Goal: Task Accomplishment & Management: Use online tool/utility

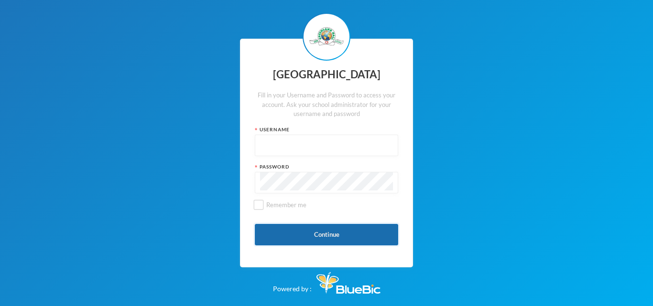
type input "glh23es30"
click at [301, 237] on button "Continue" at bounding box center [326, 235] width 143 height 22
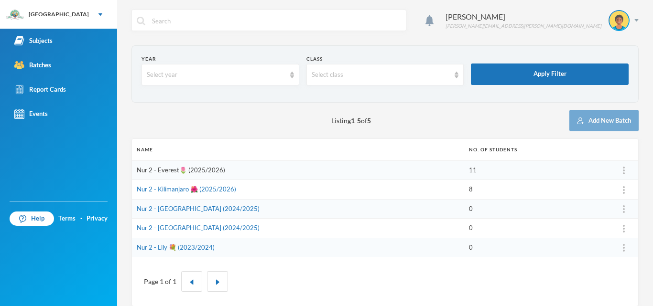
click at [185, 170] on link "Nur 2 - Everest🌷 (2025/2026)" at bounding box center [181, 170] width 88 height 8
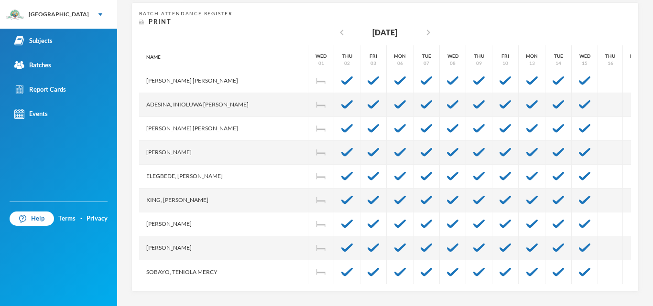
scroll to position [79, 0]
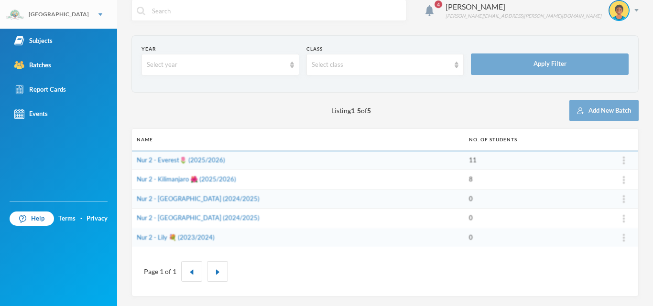
scroll to position [10, 0]
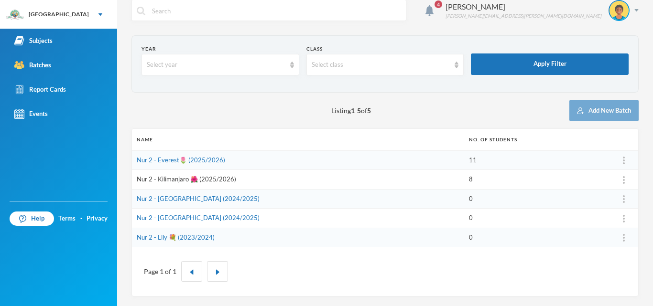
click at [179, 181] on link "Nur 2 - Kilimanjaro 🌺 (2025/2026)" at bounding box center [186, 179] width 99 height 8
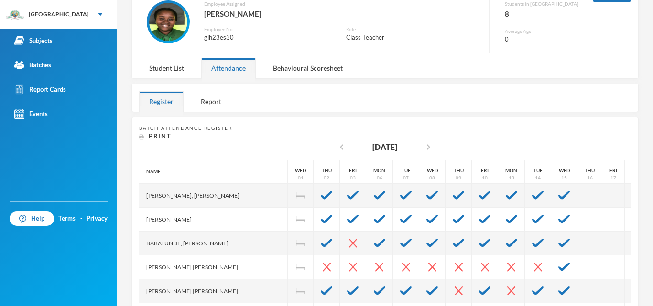
scroll to position [187, 0]
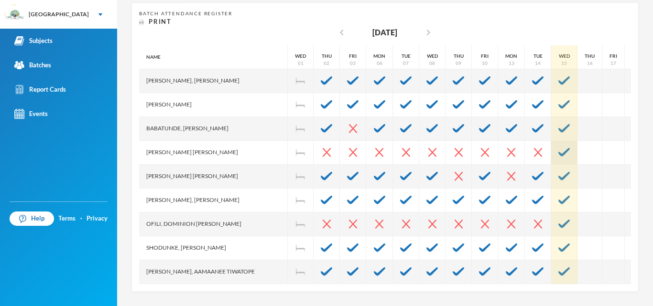
click at [558, 151] on img at bounding box center [563, 152] width 11 height 9
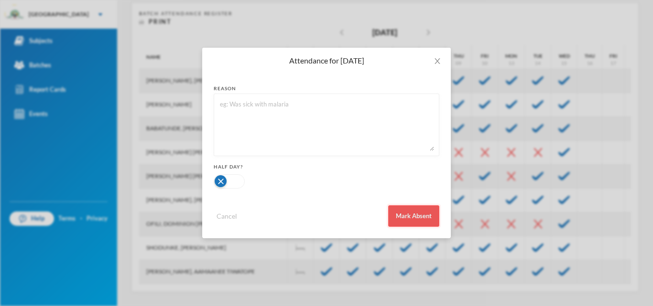
click at [419, 226] on button "Mark Absent" at bounding box center [413, 216] width 51 height 22
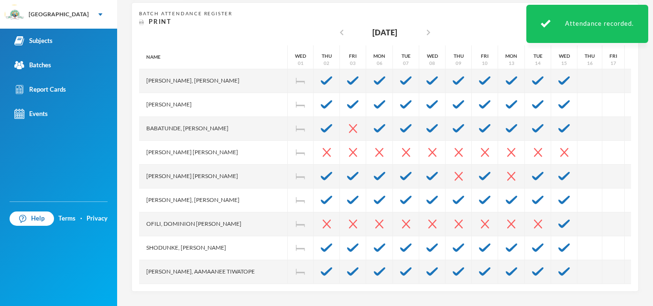
scroll to position [31, 0]
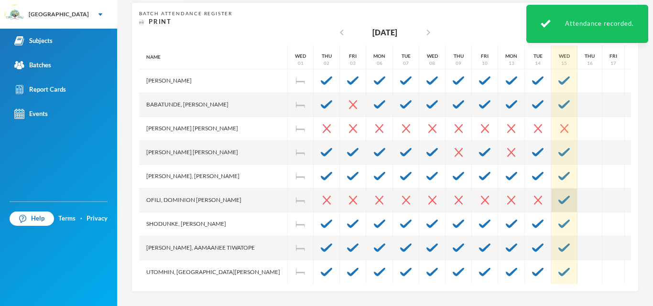
click at [558, 196] on img at bounding box center [563, 200] width 11 height 9
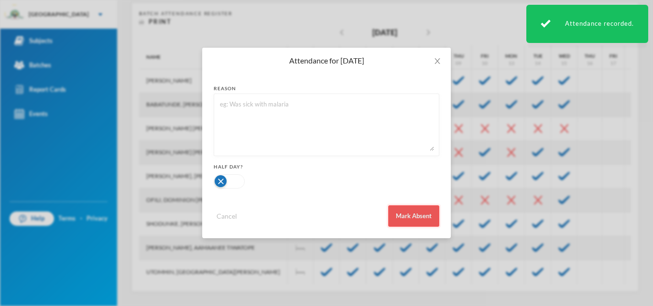
click at [419, 207] on button "Mark Absent" at bounding box center [413, 216] width 51 height 22
